Goal: Book appointment/travel/reservation

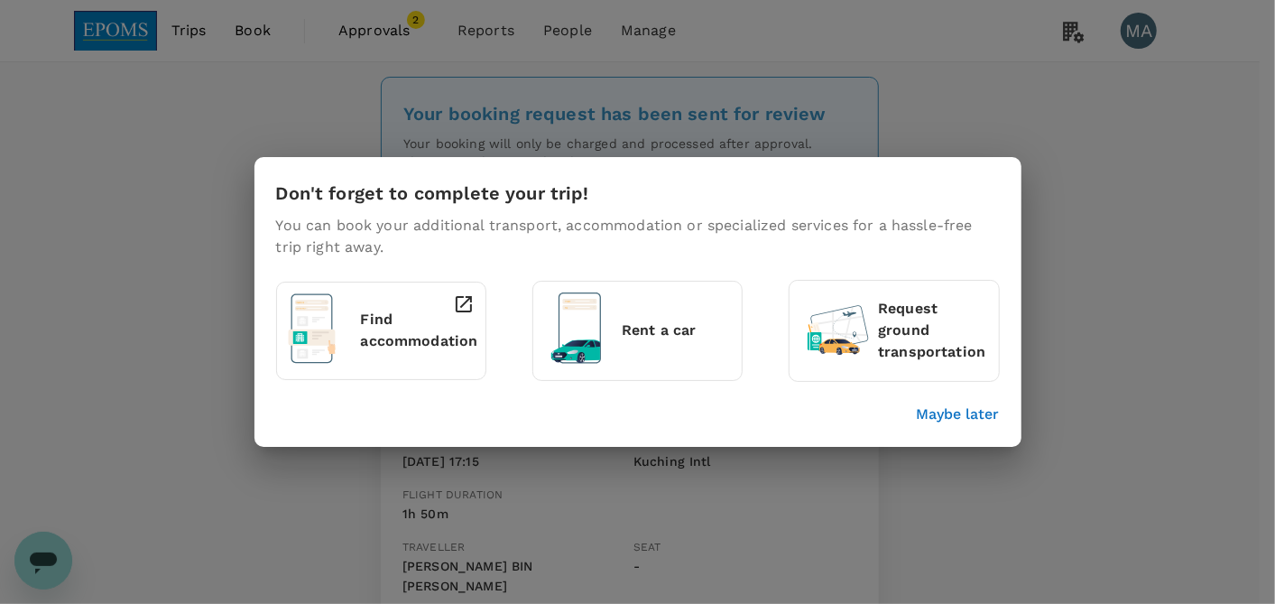
click at [964, 405] on p "Maybe later" at bounding box center [958, 414] width 83 height 22
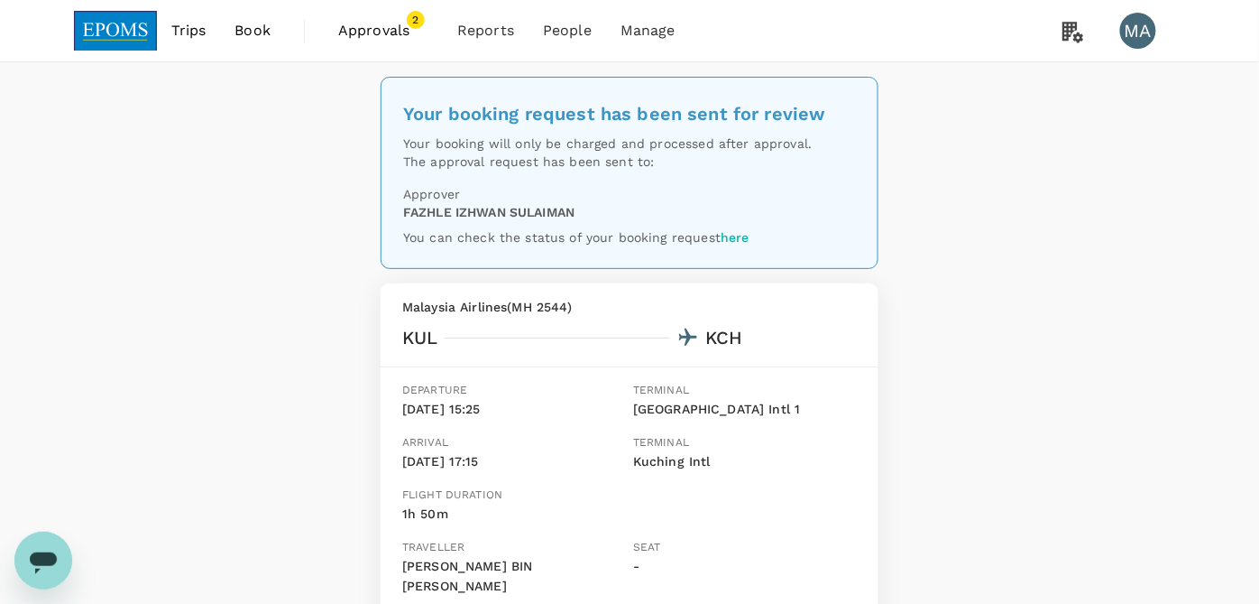
click at [233, 23] on link "Book" at bounding box center [252, 30] width 65 height 61
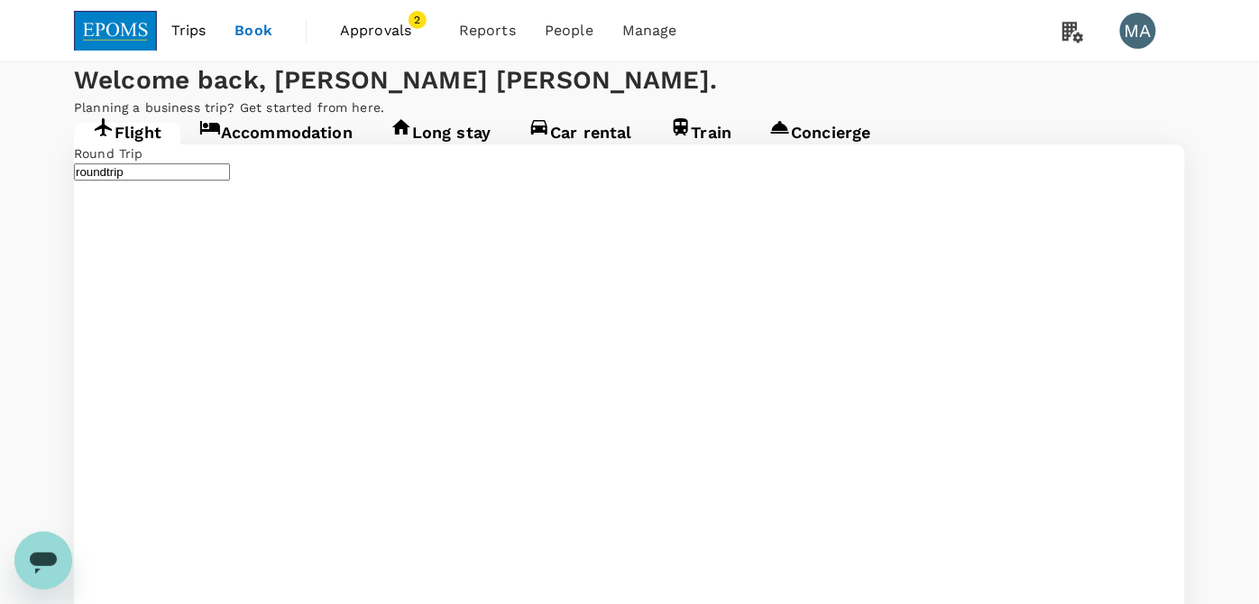
type input "Kuala Lumpur Intl ([GEOGRAPHIC_DATA])"
type input "Kuching Intl (KCH)"
type input "Kuala Lumpur Intl ([GEOGRAPHIC_DATA])"
type input "Kuching Intl (KCH)"
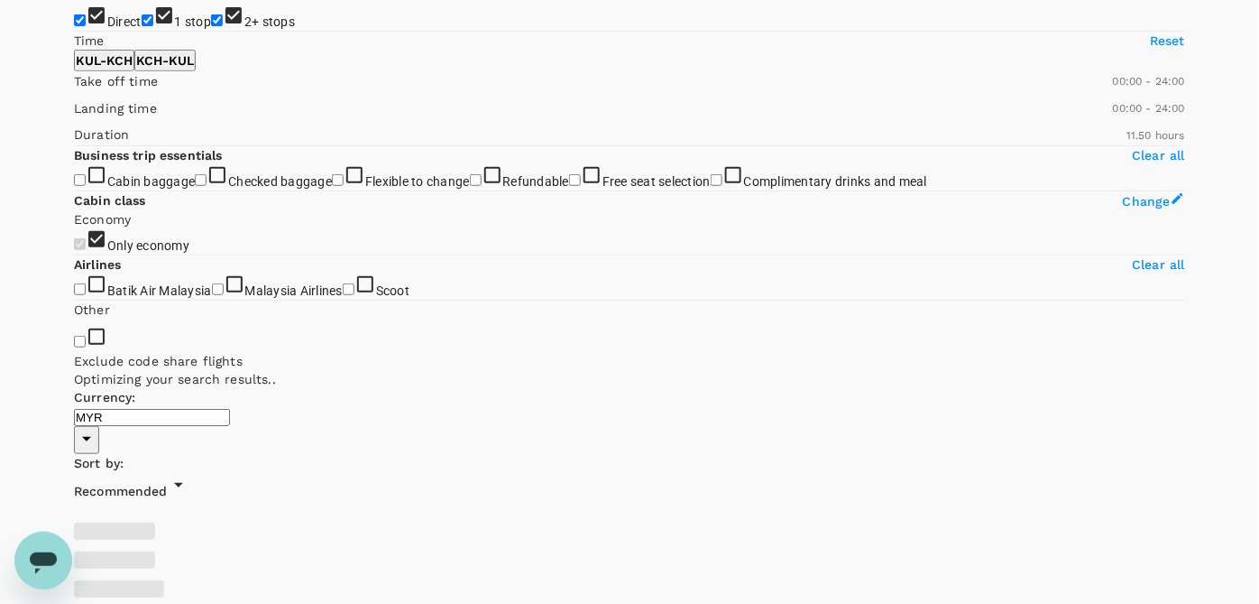
scroll to position [200, 0]
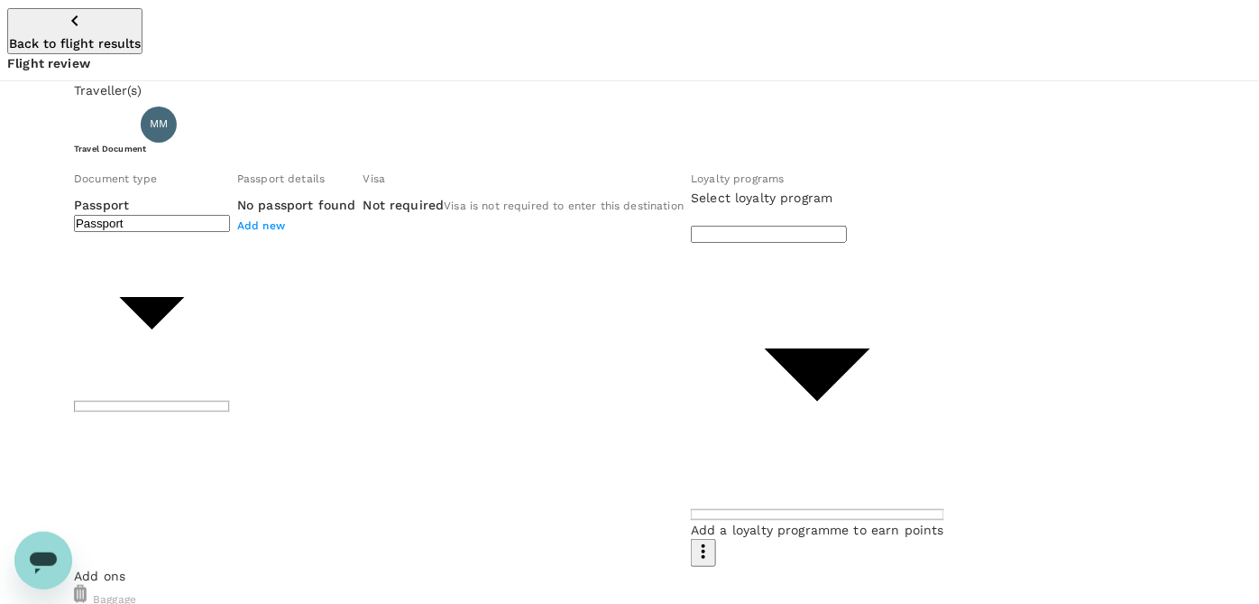
scroll to position [221, 0]
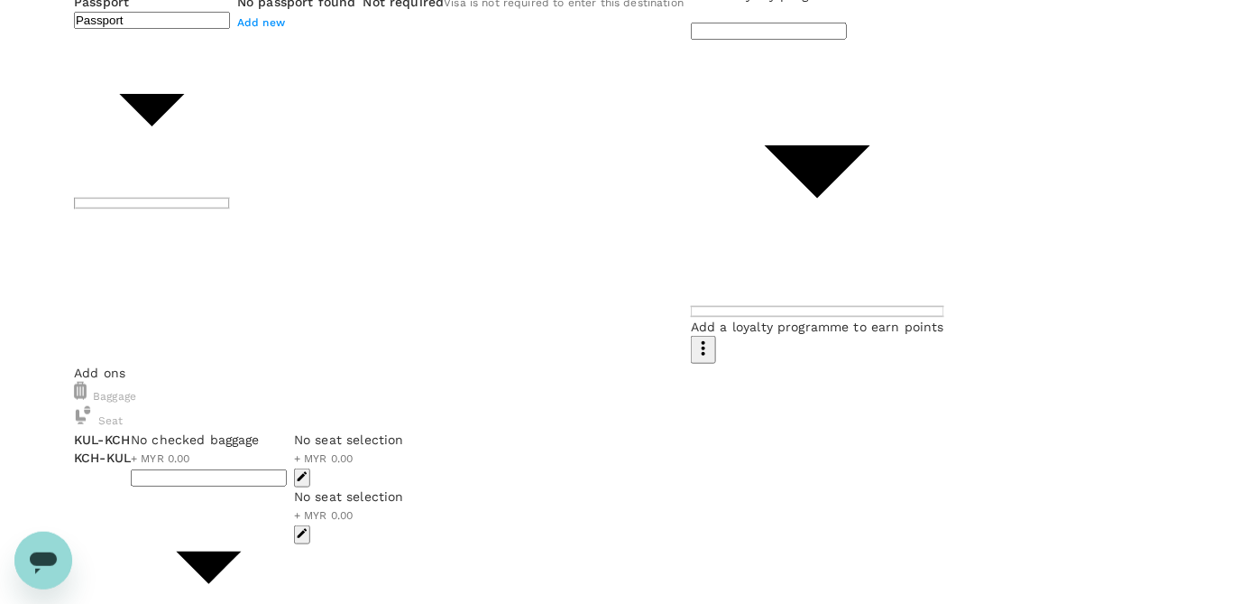
scroll to position [0, 0]
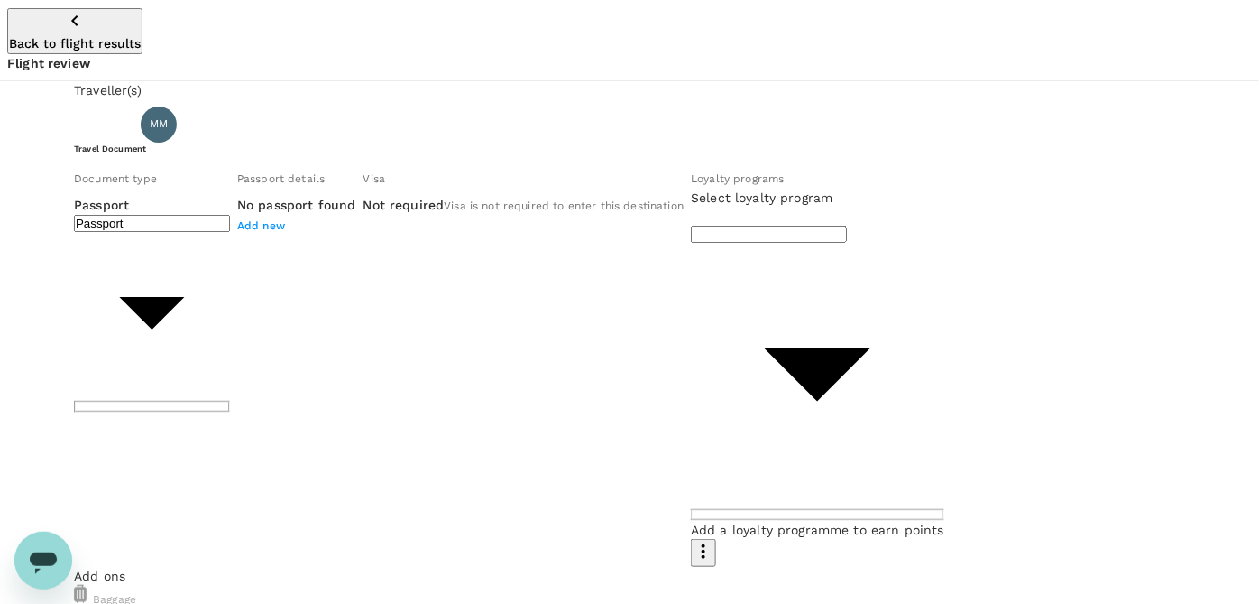
click at [64, 22] on icon "button" at bounding box center [75, 21] width 22 height 22
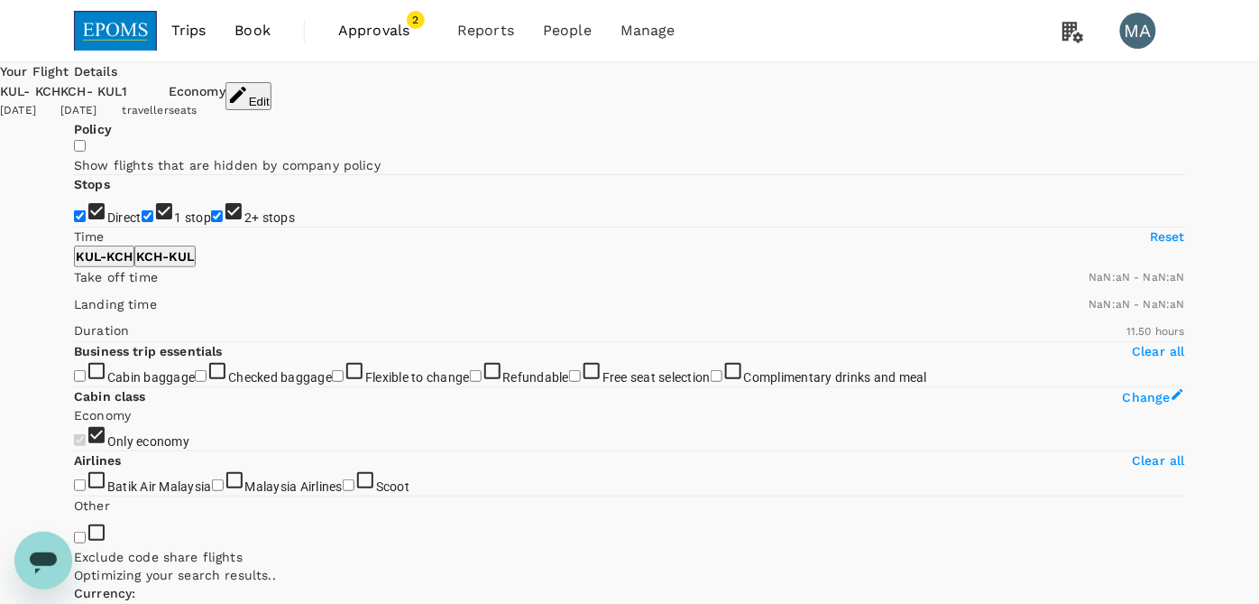
type input "1440"
click at [253, 31] on span "Book" at bounding box center [253, 31] width 36 height 22
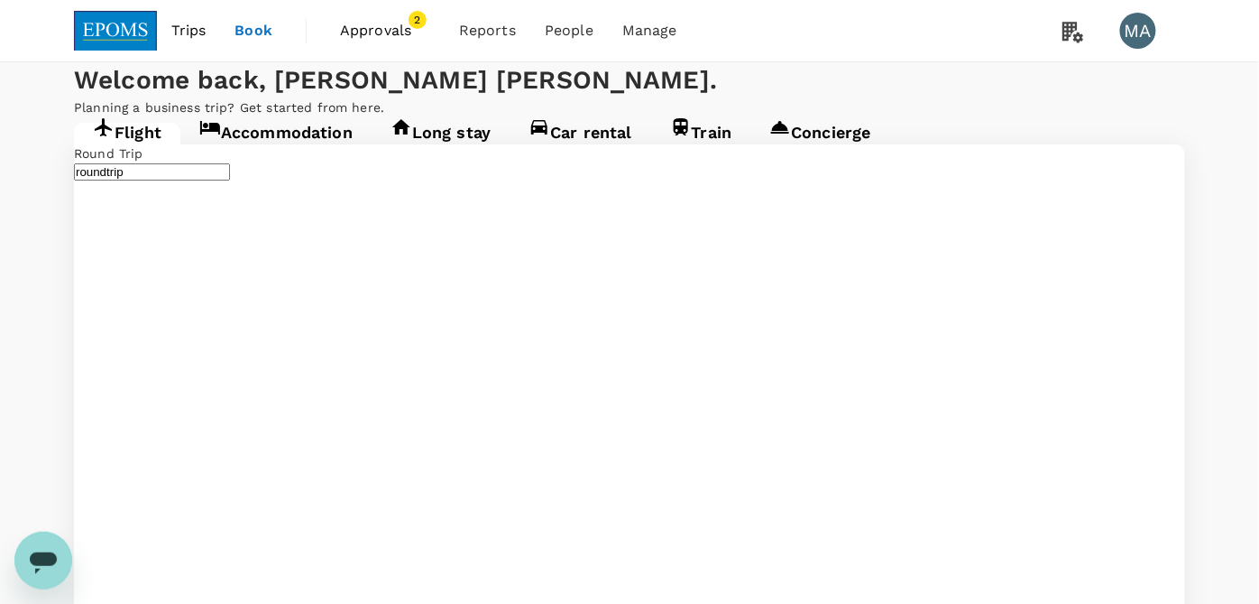
type input "Kuala Lumpur Intl ([GEOGRAPHIC_DATA])"
type input "Kuching Intl (KCH)"
type input "Kuala Lumpur Intl ([GEOGRAPHIC_DATA])"
type input "Kuching Intl (KCH)"
click at [303, 155] on link "Accommodation" at bounding box center [275, 139] width 191 height 32
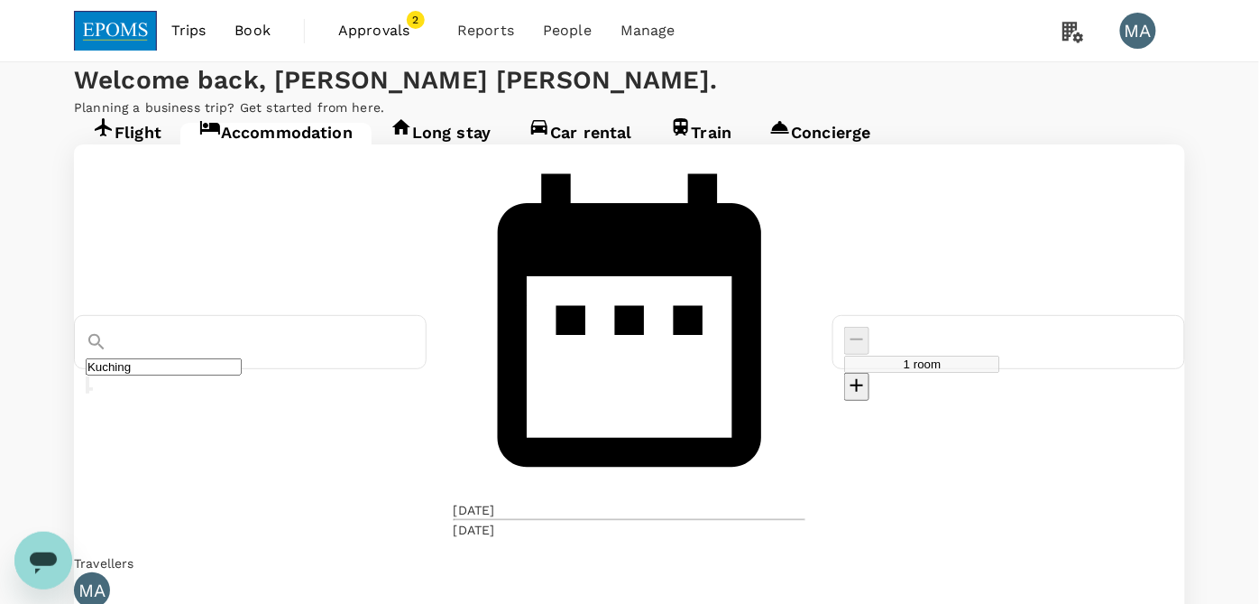
scroll to position [110, 0]
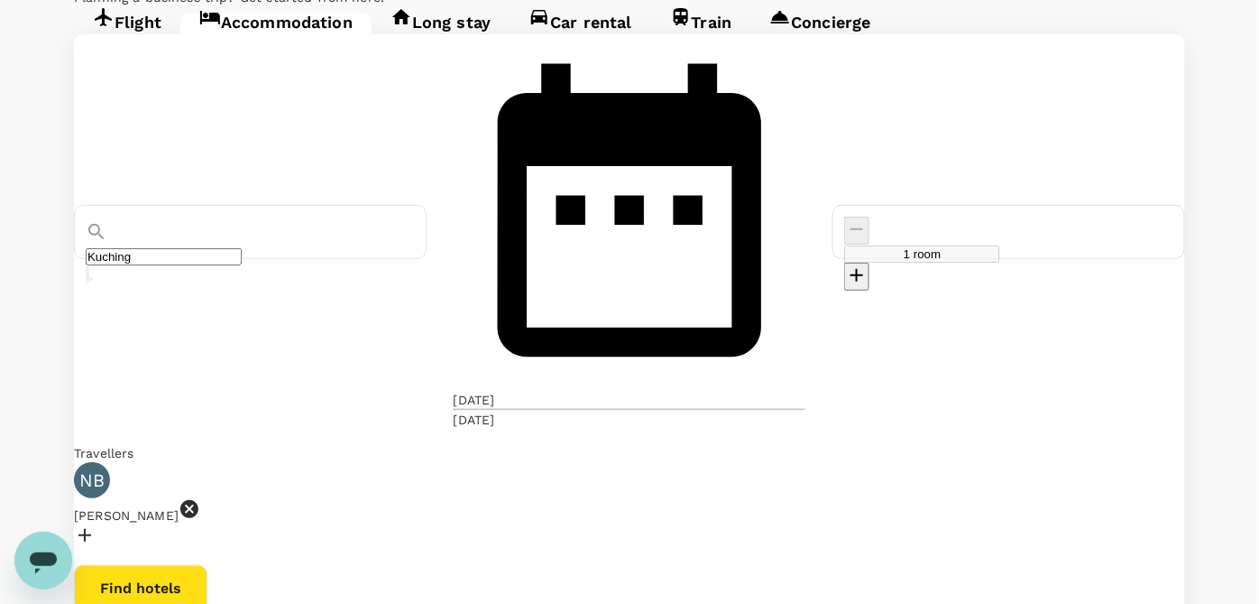
click at [207, 565] on button "Find hotels" at bounding box center [141, 588] width 134 height 47
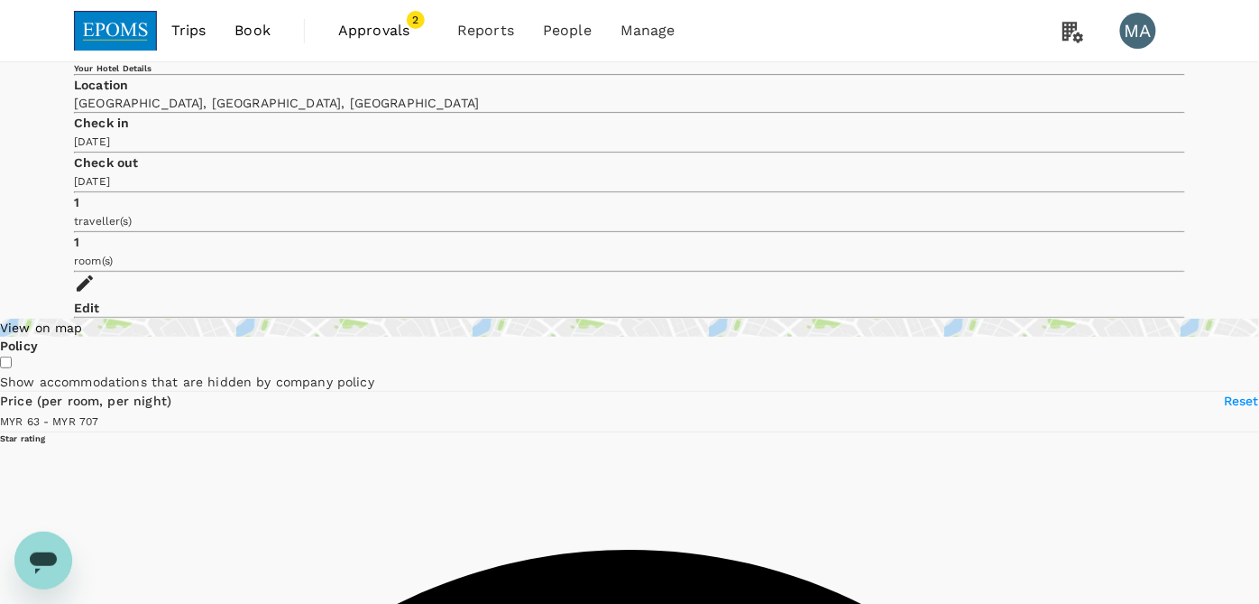
type input "706.86"
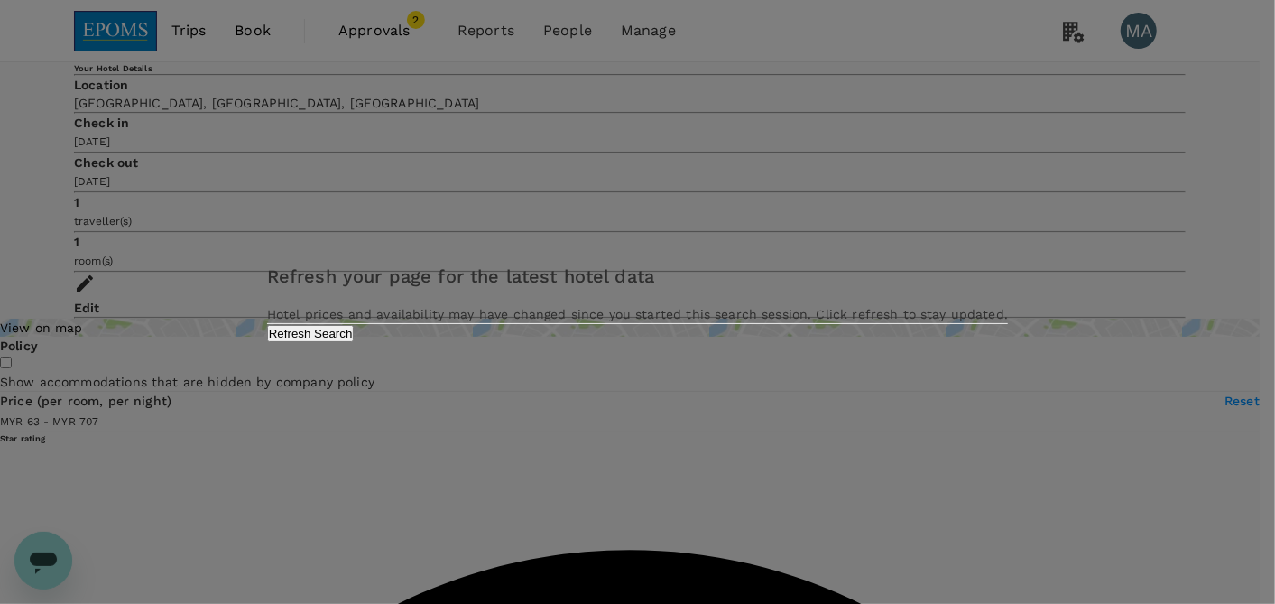
click at [355, 342] on button "Refresh Search" at bounding box center [311, 333] width 88 height 17
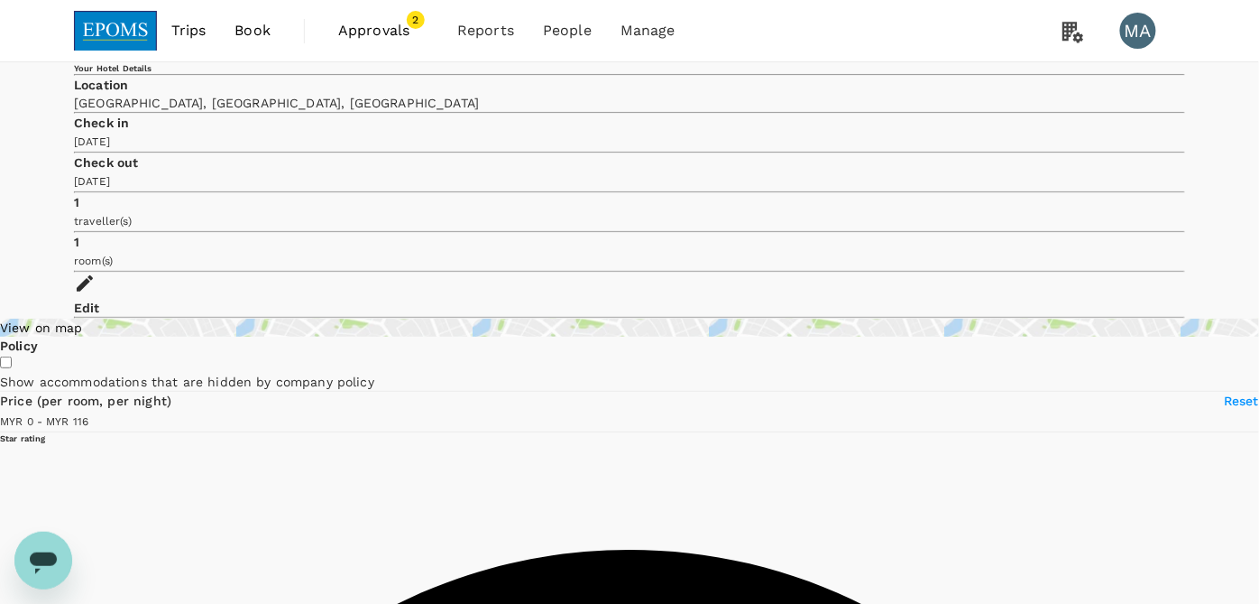
type input "115"
click at [262, 24] on span "Book" at bounding box center [253, 31] width 36 height 22
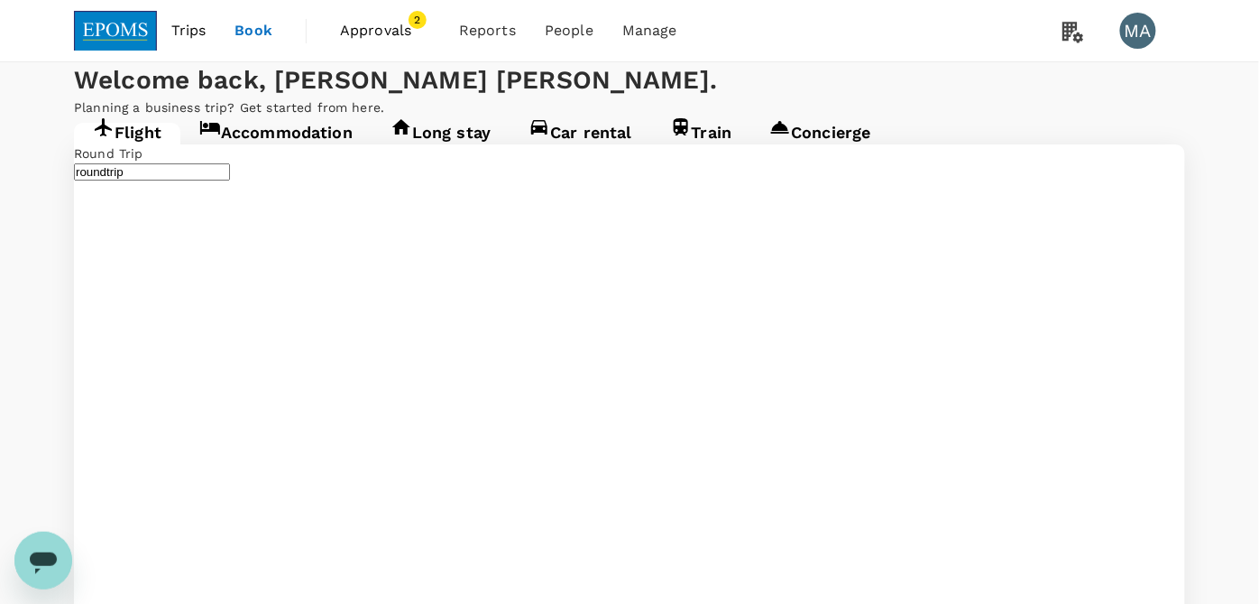
type input "Kuala Lumpur Intl ([GEOGRAPHIC_DATA])"
type input "Kuching Intl (KCH)"
type input "Kuala Lumpur Intl ([GEOGRAPHIC_DATA])"
type input "Kuching Intl (KCH)"
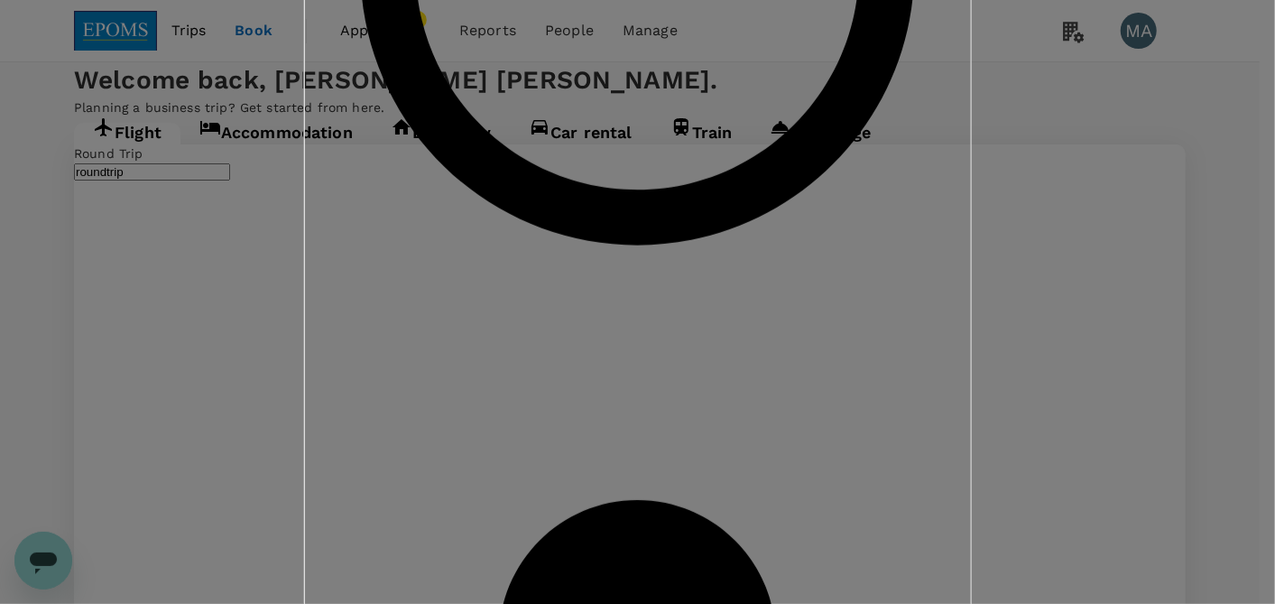
click at [716, 488] on div "Booking for other travellers Select the policy, approval group and invoice prof…" at bounding box center [637, 301] width 713 height 7255
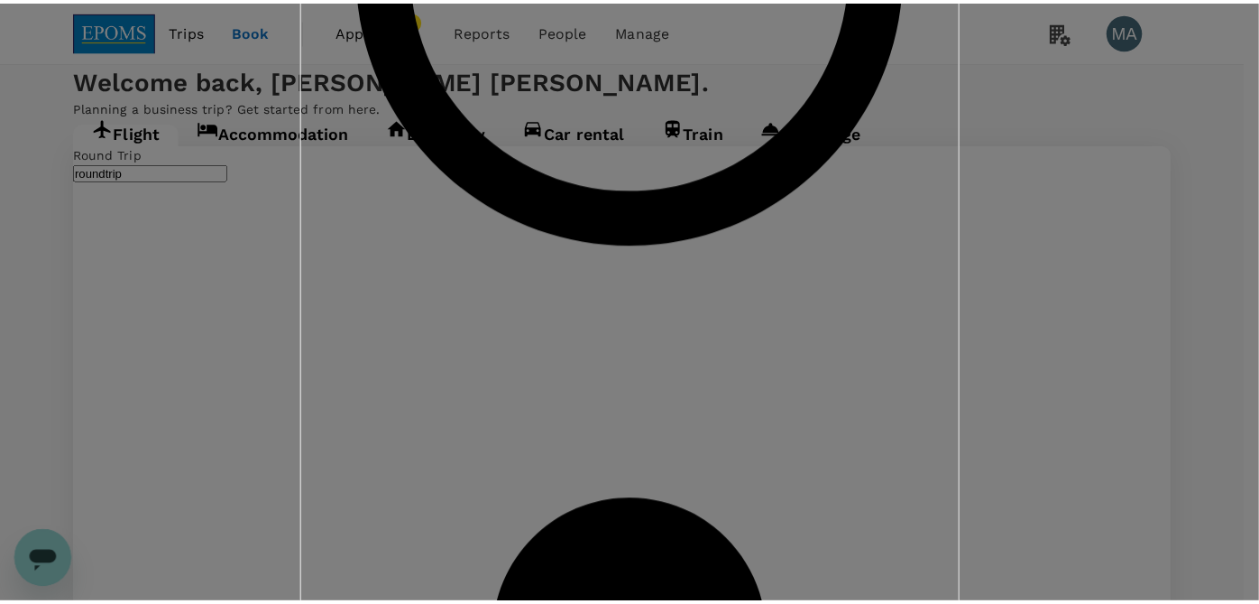
scroll to position [70, 0]
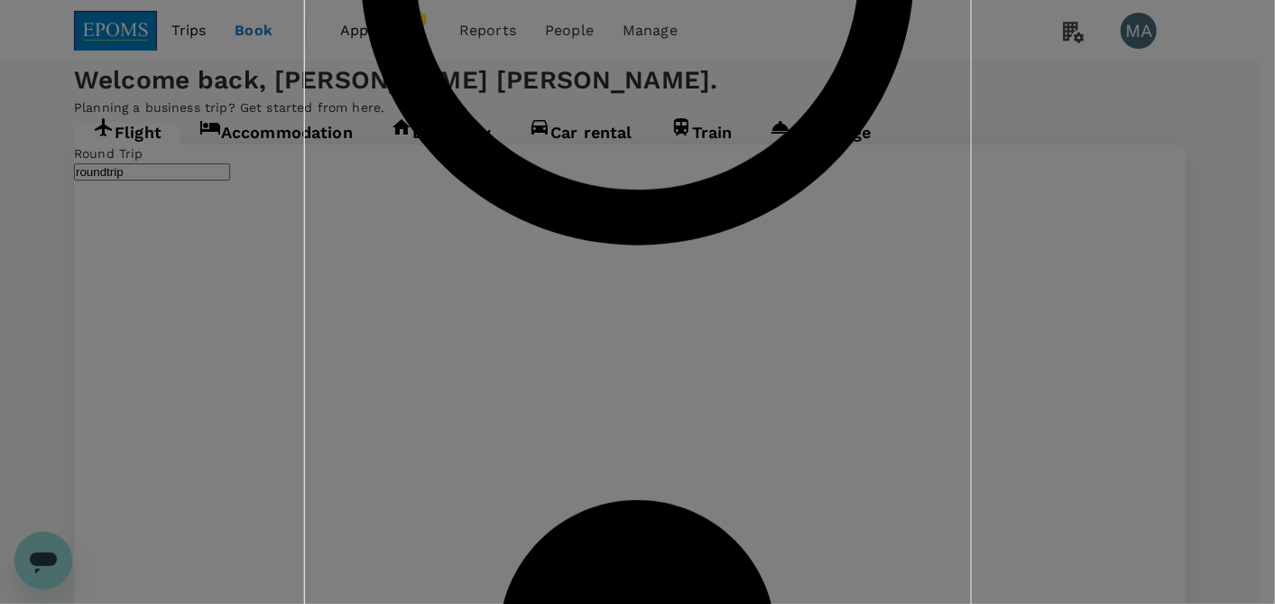
drag, startPoint x: 717, startPoint y: 488, endPoint x: 748, endPoint y: 521, distance: 45.3
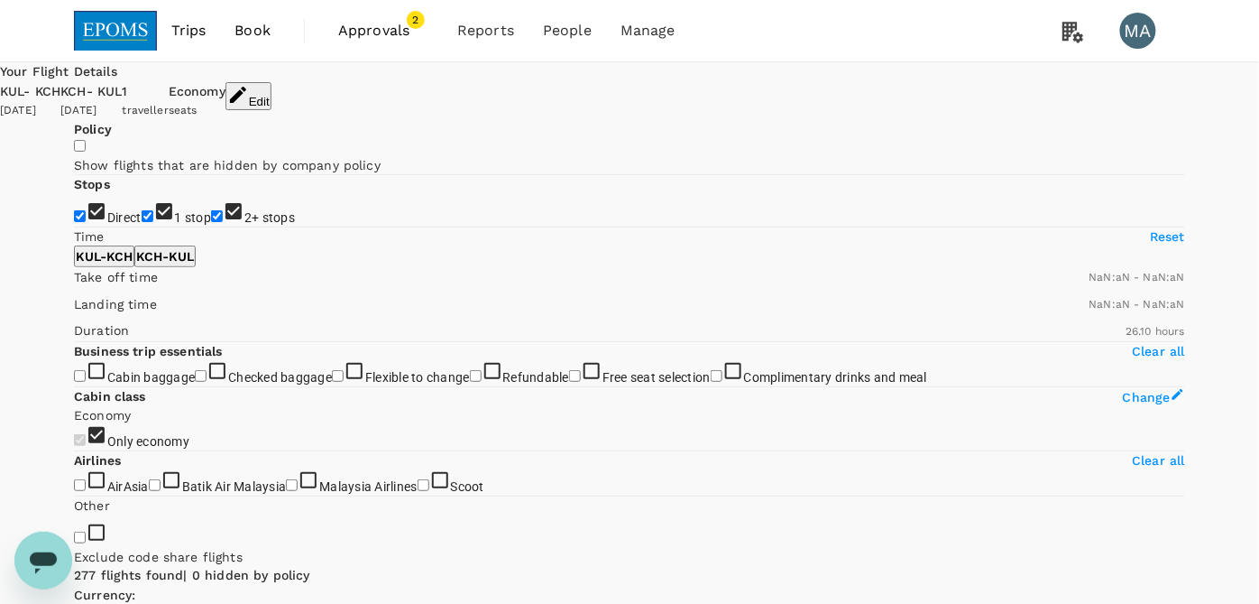
type input "1440"
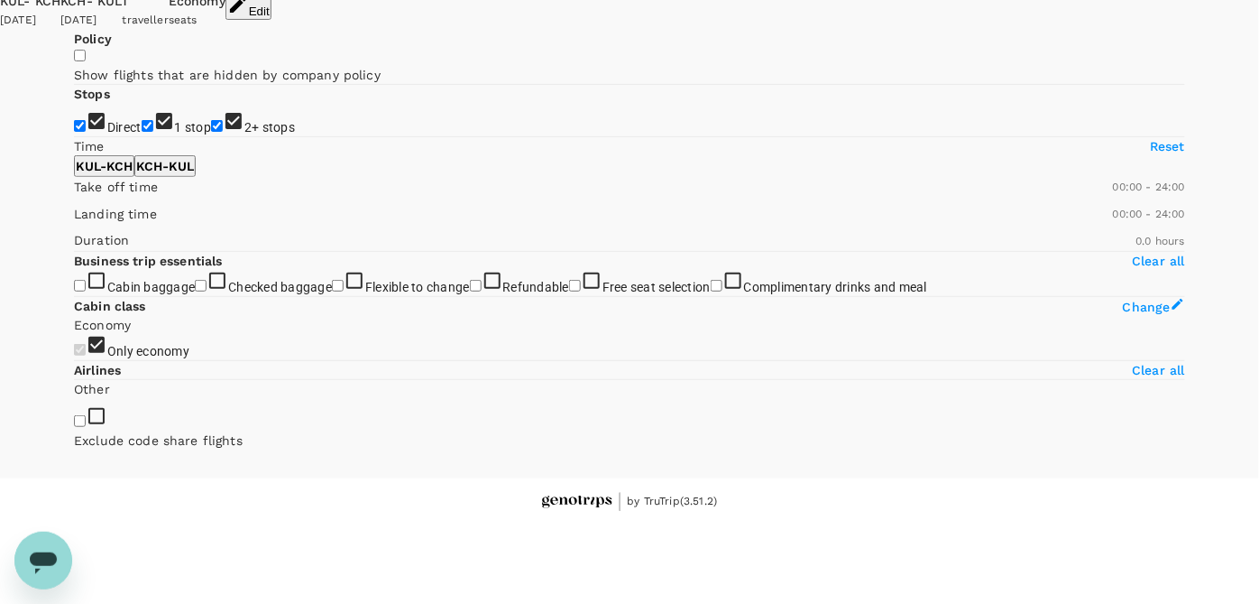
scroll to position [100, 0]
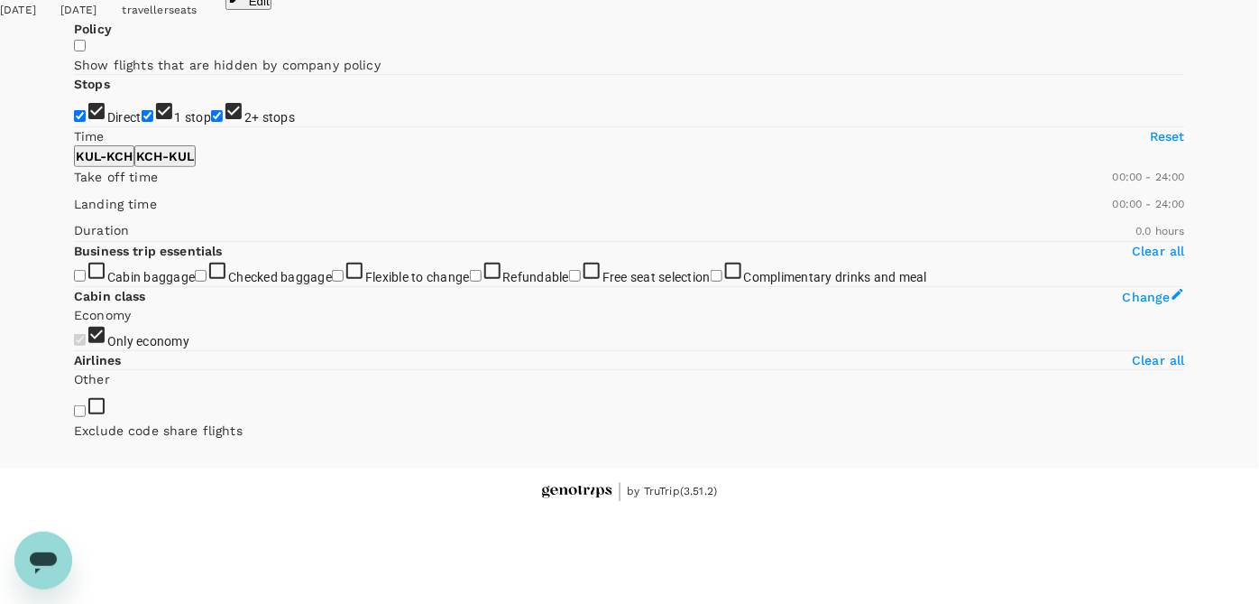
type input "710"
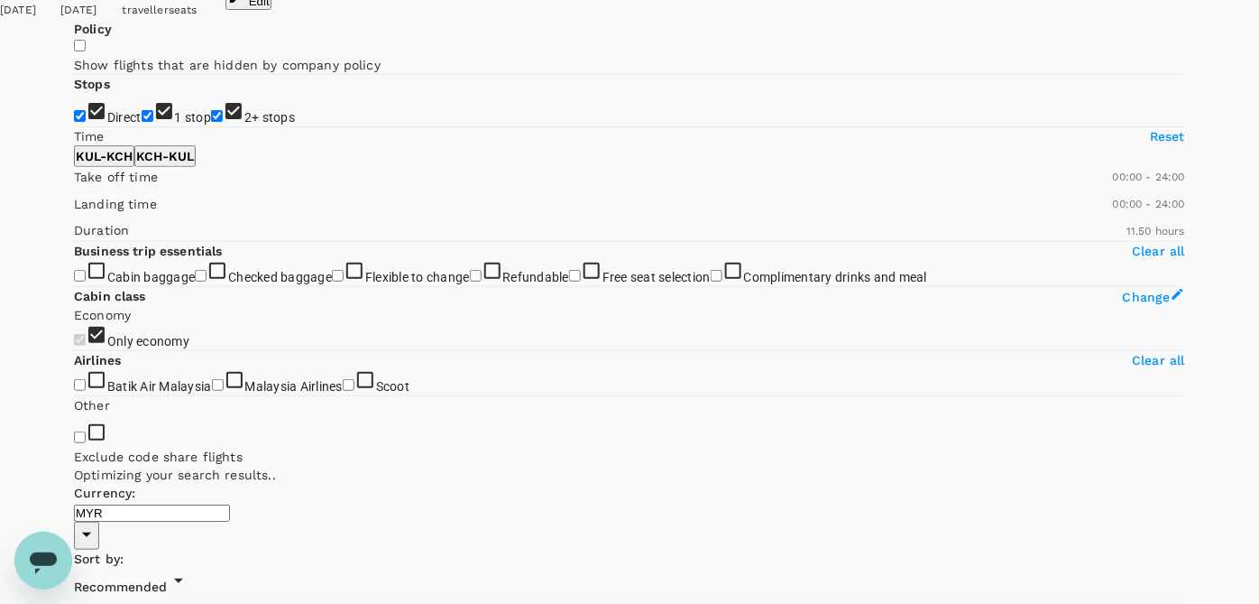
click at [142, 122] on input "1 stop" at bounding box center [148, 116] width 12 height 12
checkbox input "false"
click at [211, 122] on input "2+ stops" at bounding box center [217, 116] width 12 height 12
checkbox input "false"
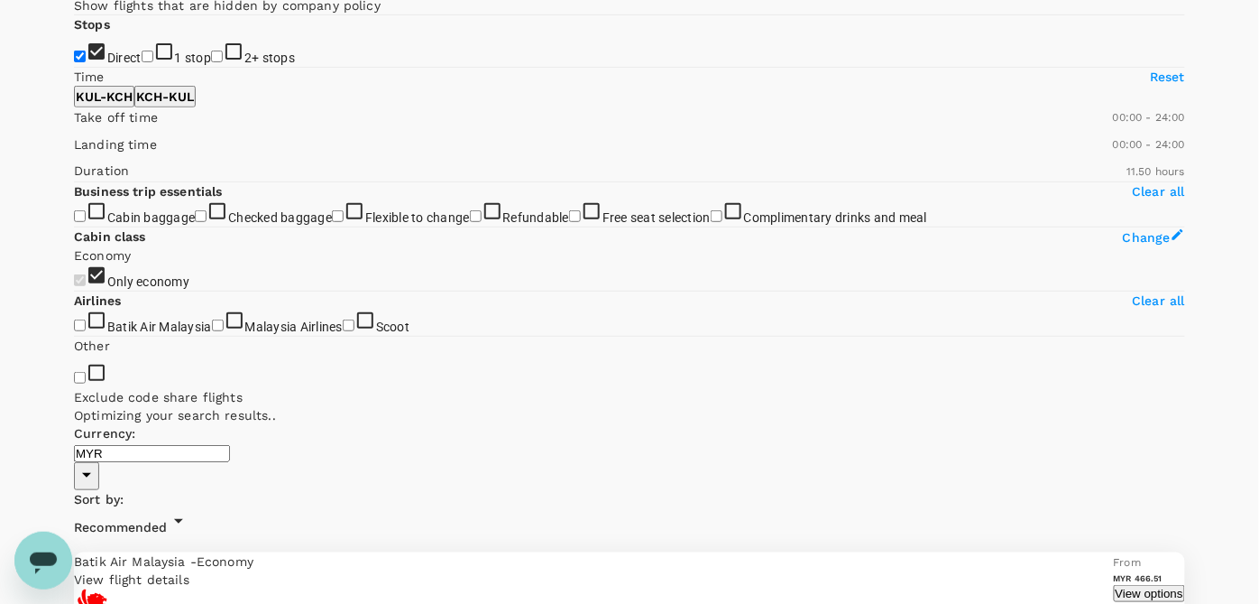
scroll to position [107, 0]
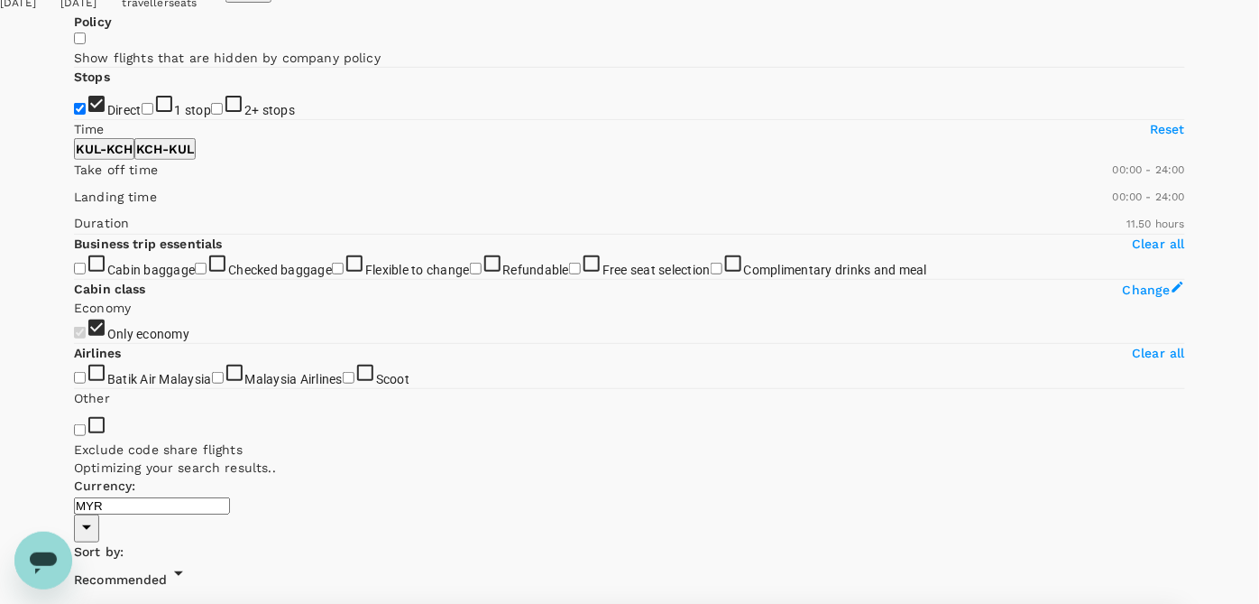
type input "1570"
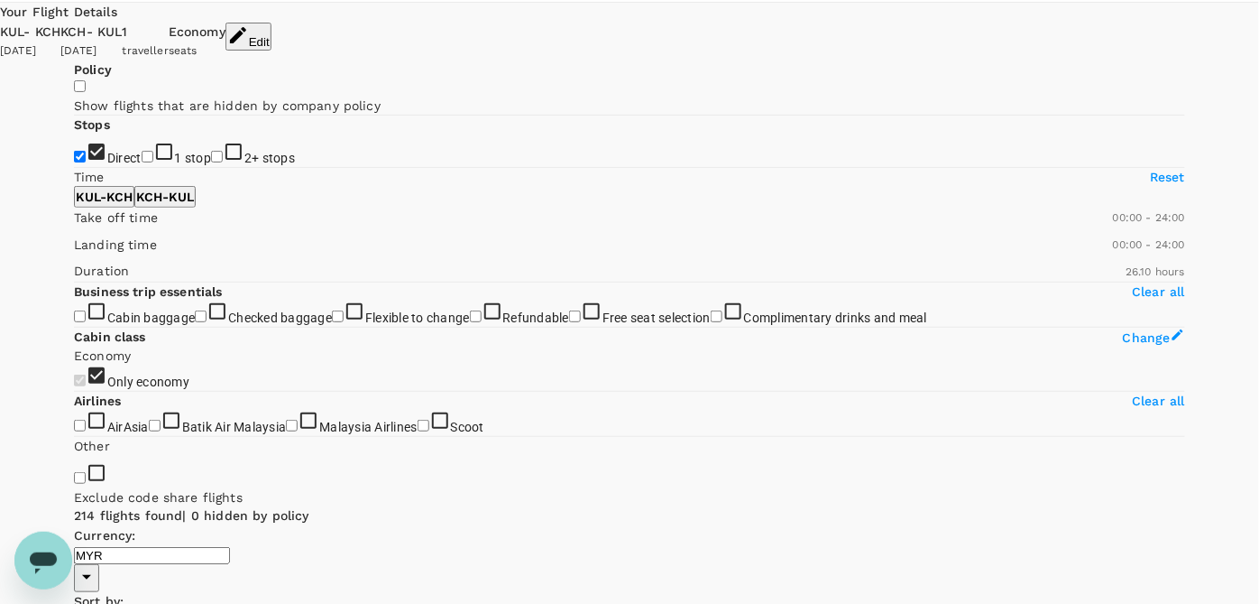
scroll to position [0, 0]
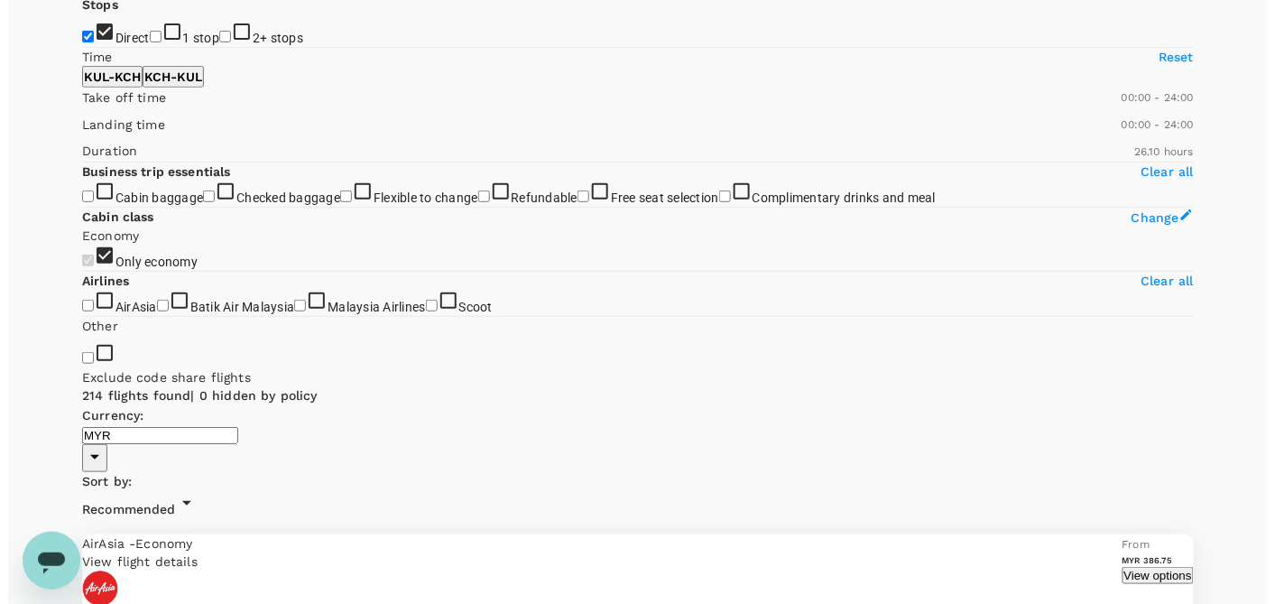
scroll to position [189, 0]
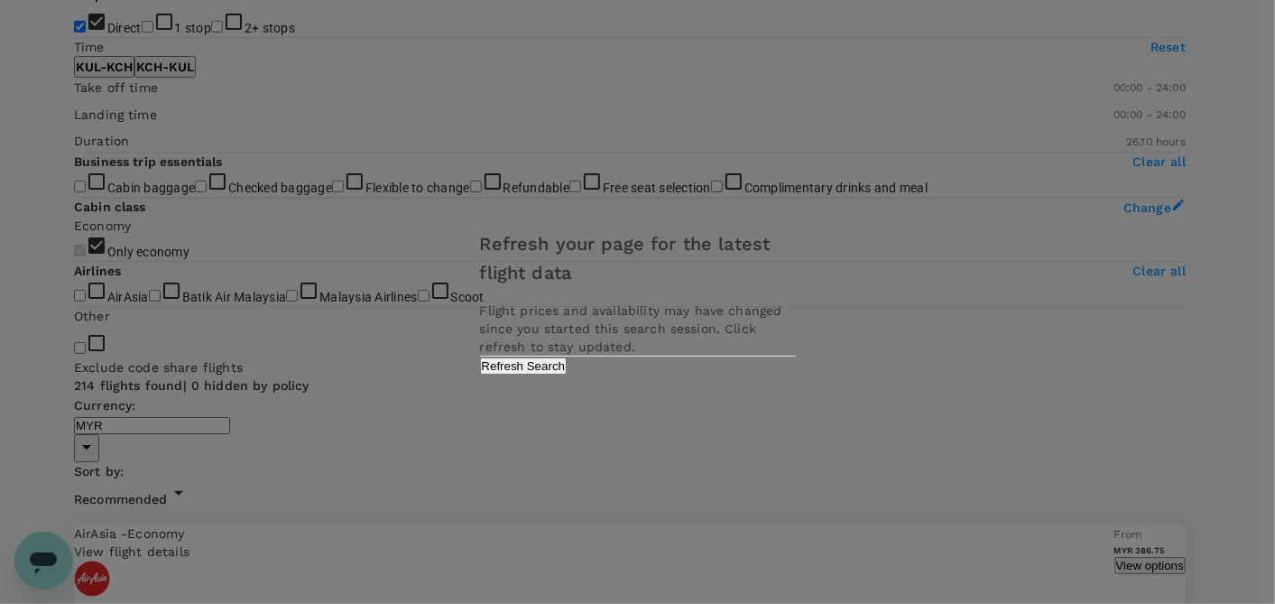
scroll to position [190, 0]
